Goal: Task Accomplishment & Management: Manage account settings

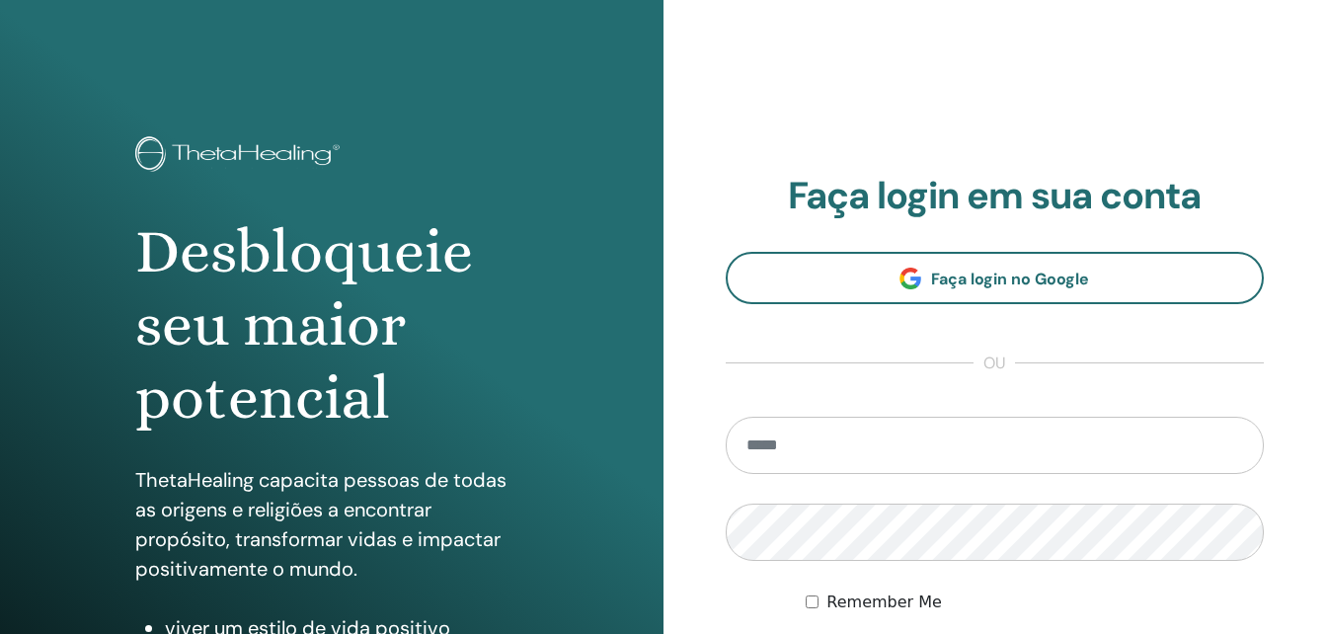
scroll to position [197, 0]
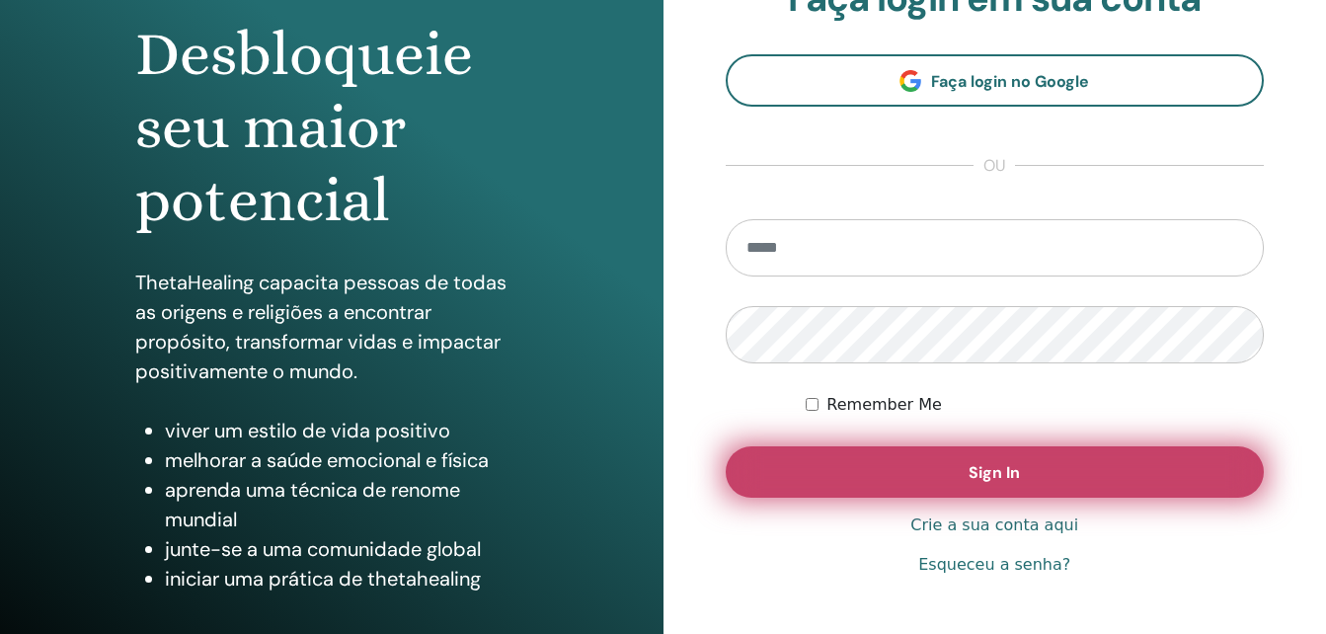
type input "**********"
click at [995, 475] on span "Sign In" at bounding box center [994, 472] width 51 height 21
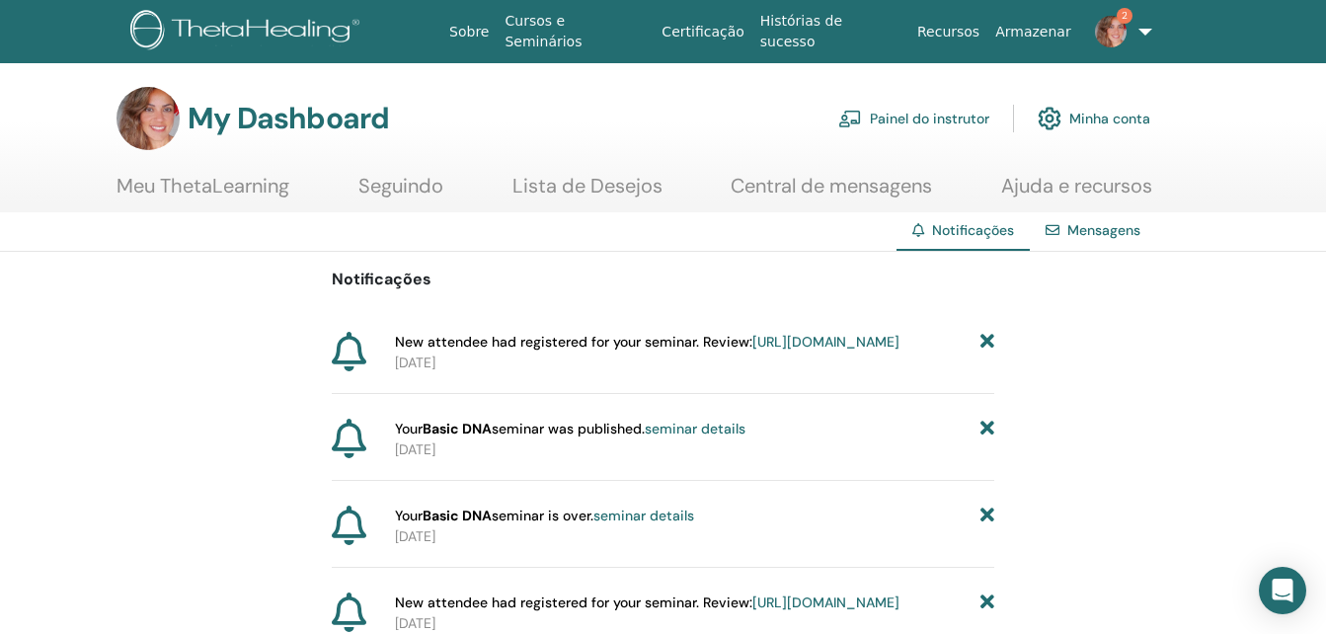
click at [752, 350] on link "https://member.thetahealing.com/instructor/seminar/376312/attendees" at bounding box center [825, 342] width 147 height 18
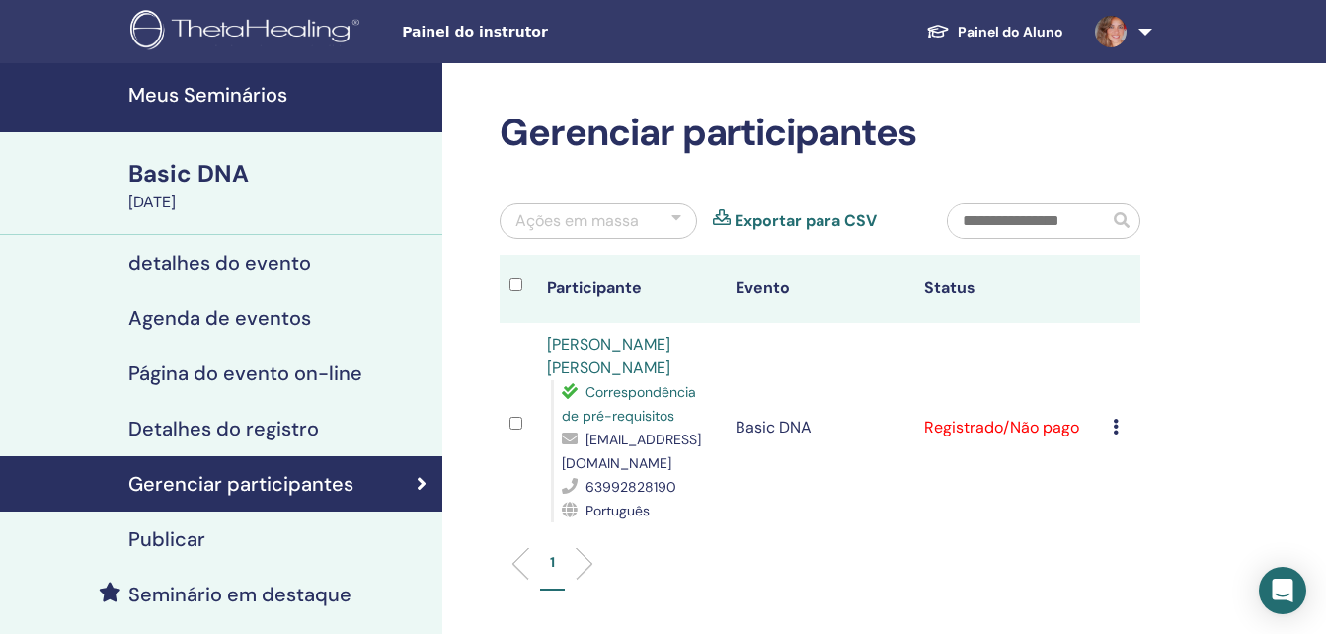
click at [1115, 424] on icon at bounding box center [1116, 427] width 6 height 16
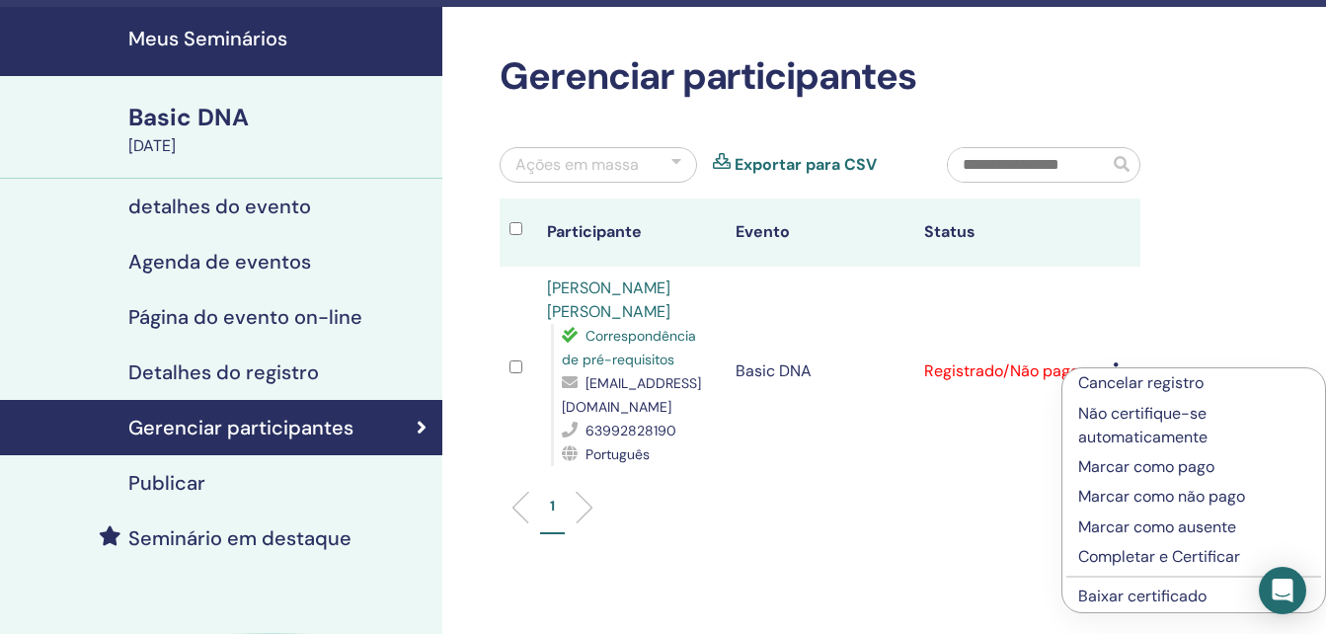
scroll to position [99, 0]
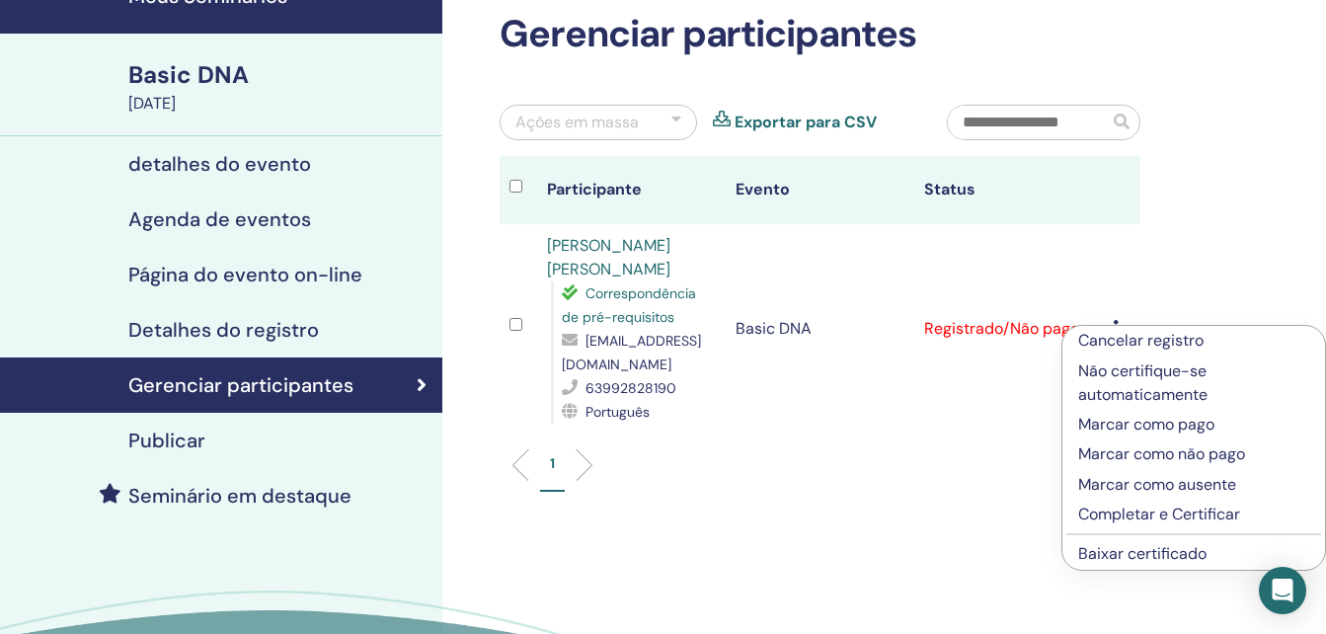
click at [1133, 423] on p "Marcar como pago" at bounding box center [1193, 425] width 231 height 24
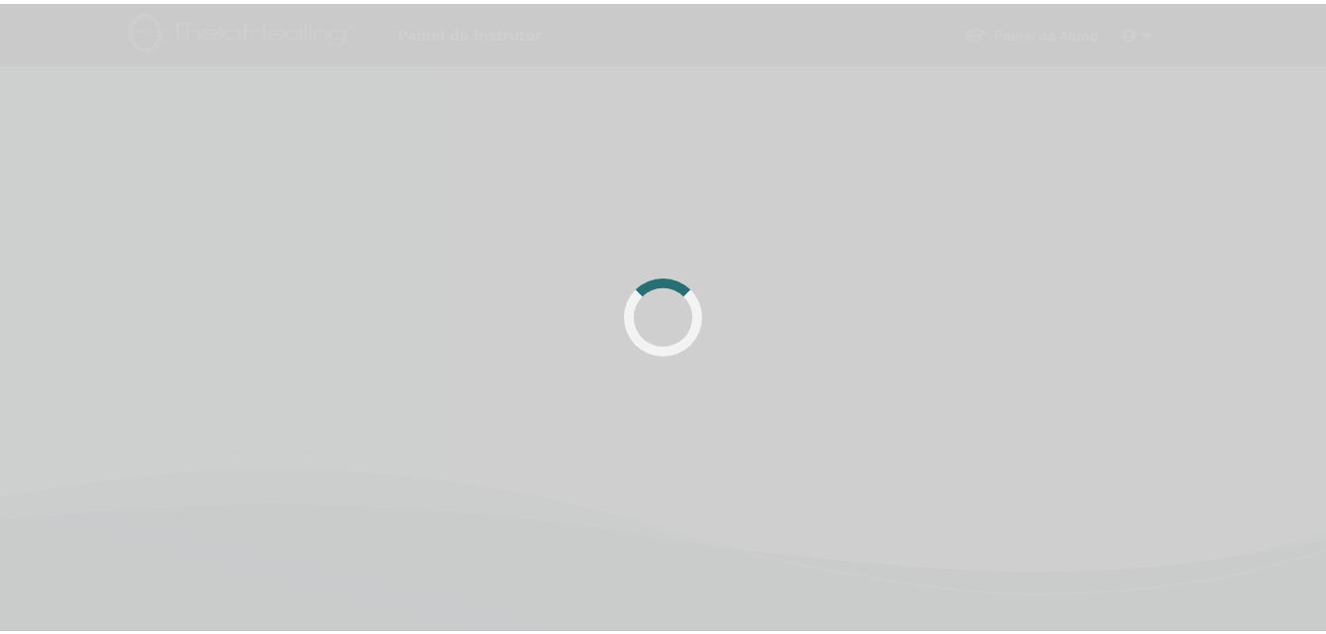
scroll to position [99, 0]
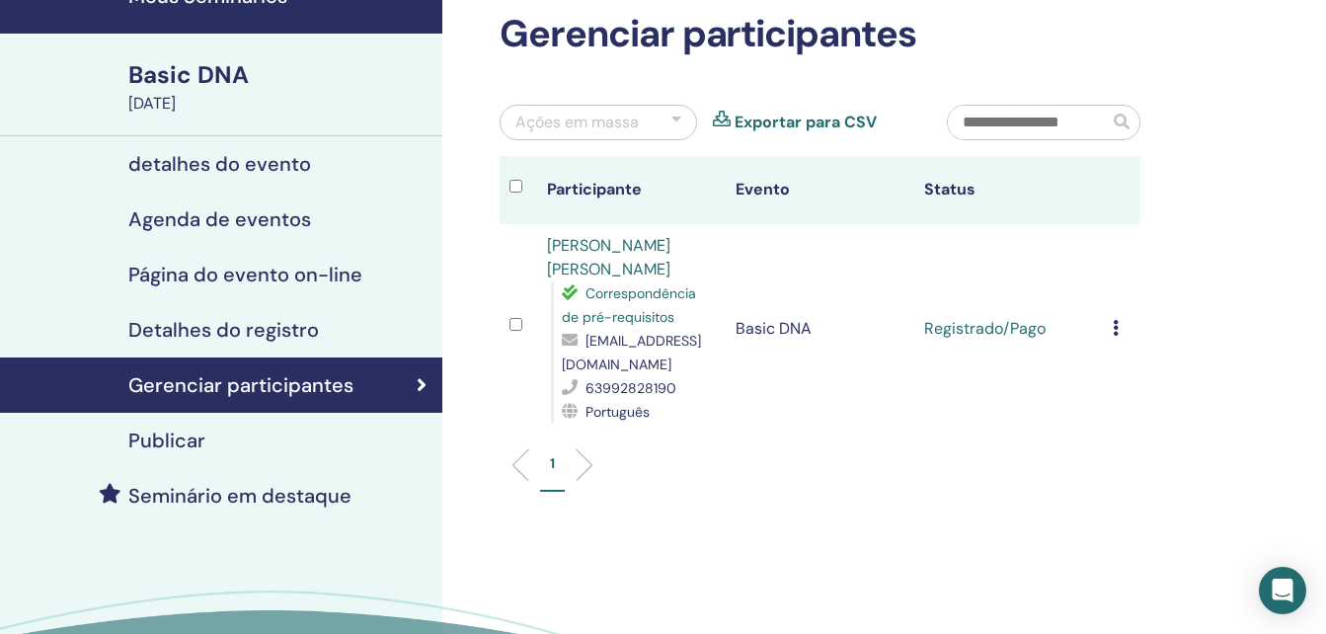
click at [1118, 322] on icon at bounding box center [1116, 328] width 6 height 16
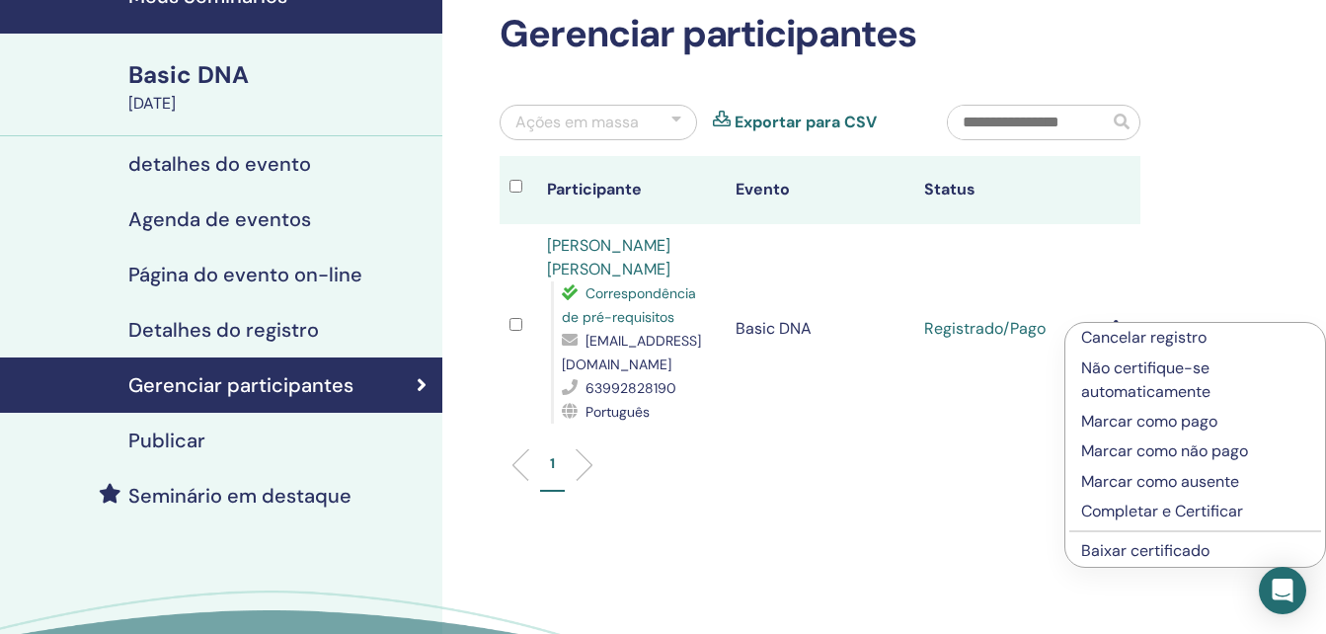
click at [1137, 510] on p "Completar e Certificar" at bounding box center [1195, 512] width 228 height 24
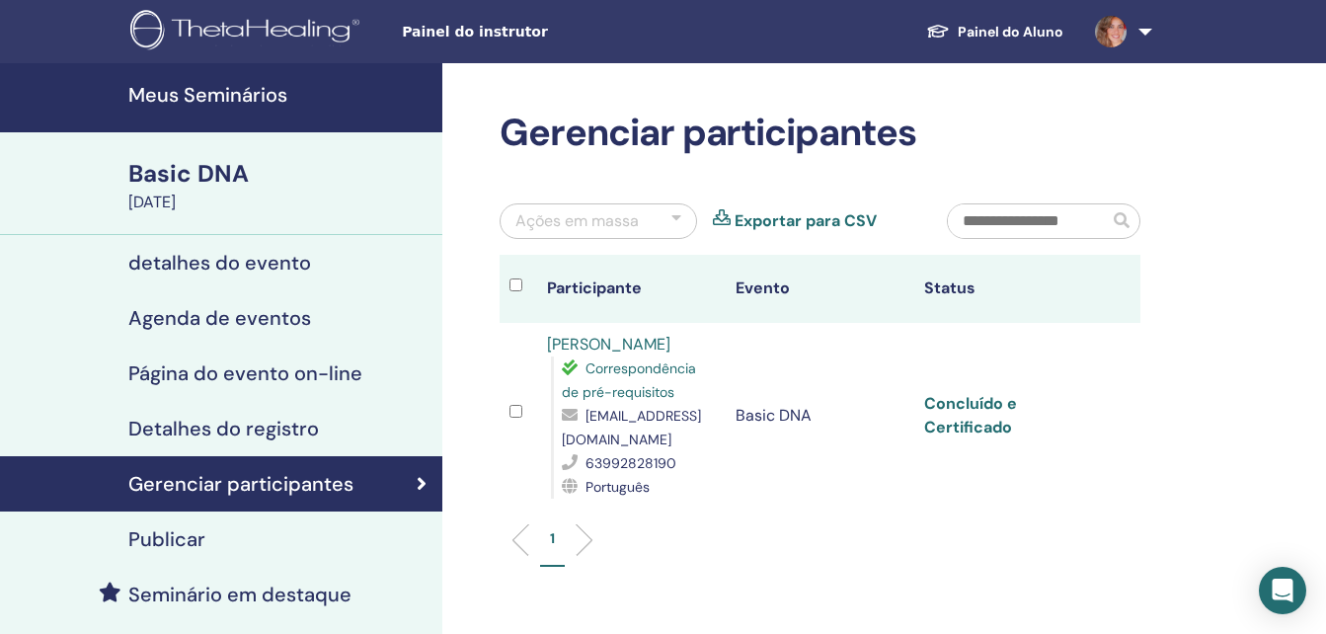
click at [963, 420] on link "Concluído e Certificado" at bounding box center [970, 415] width 93 height 44
